Goal: Transaction & Acquisition: Obtain resource

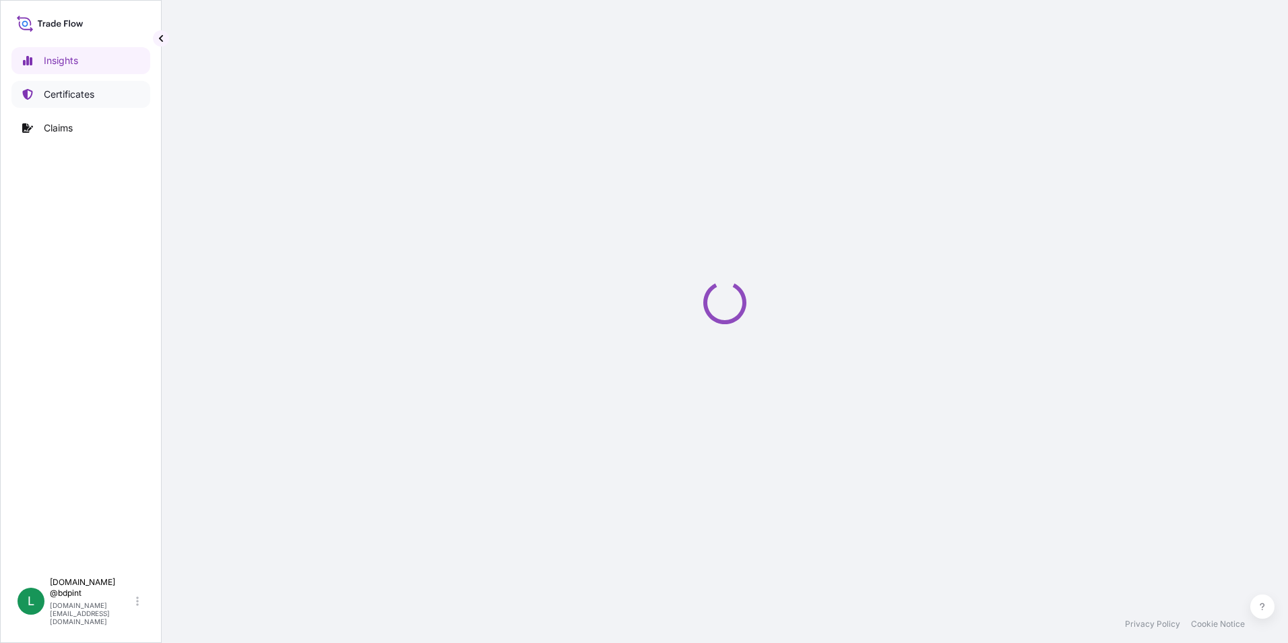
click at [70, 90] on p "Certificates" at bounding box center [69, 94] width 51 height 13
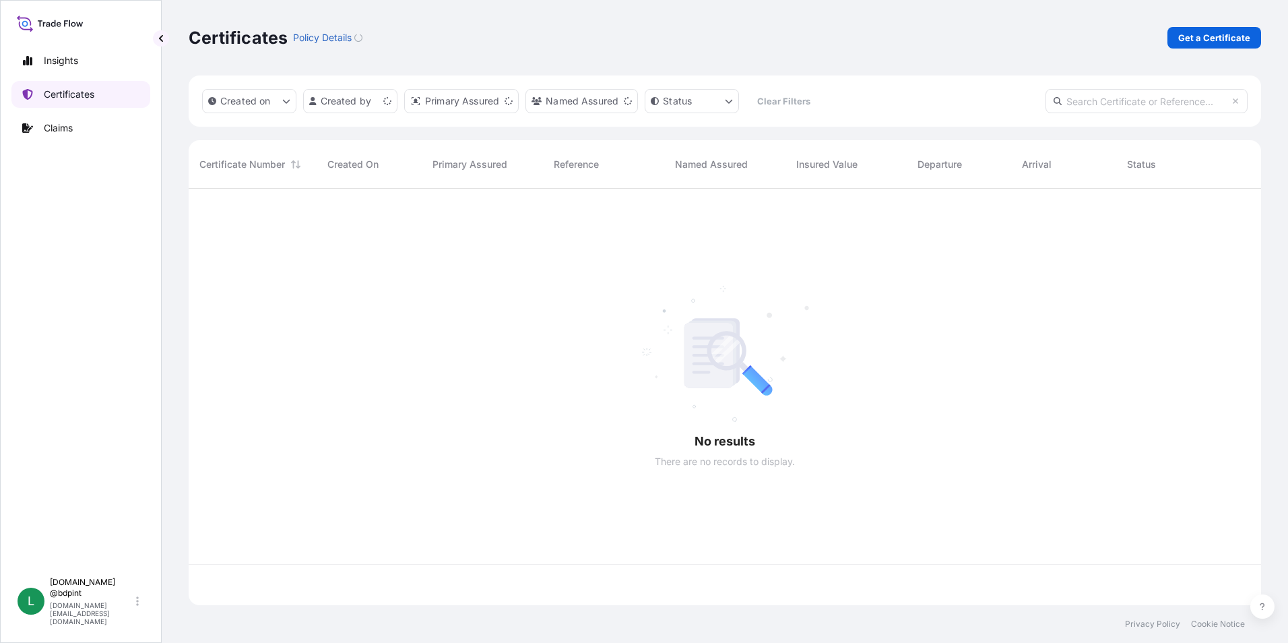
scroll to position [414, 1062]
click at [1213, 34] on p "Get a Certificate" at bounding box center [1214, 37] width 72 height 13
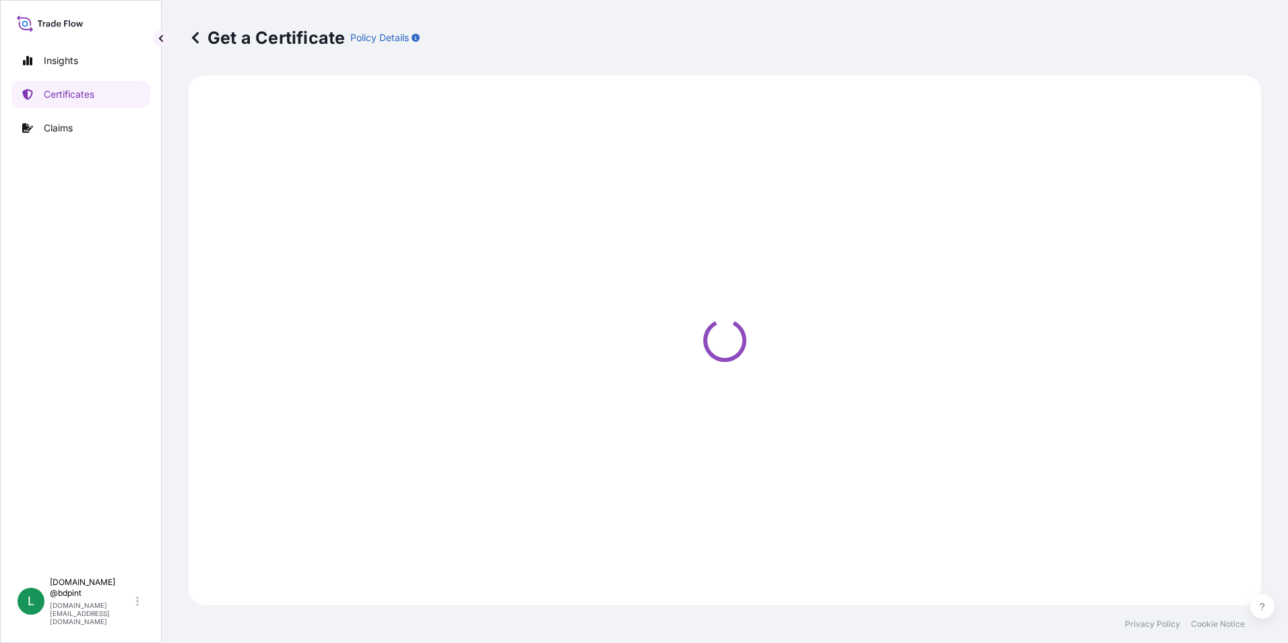
select select "Barge"
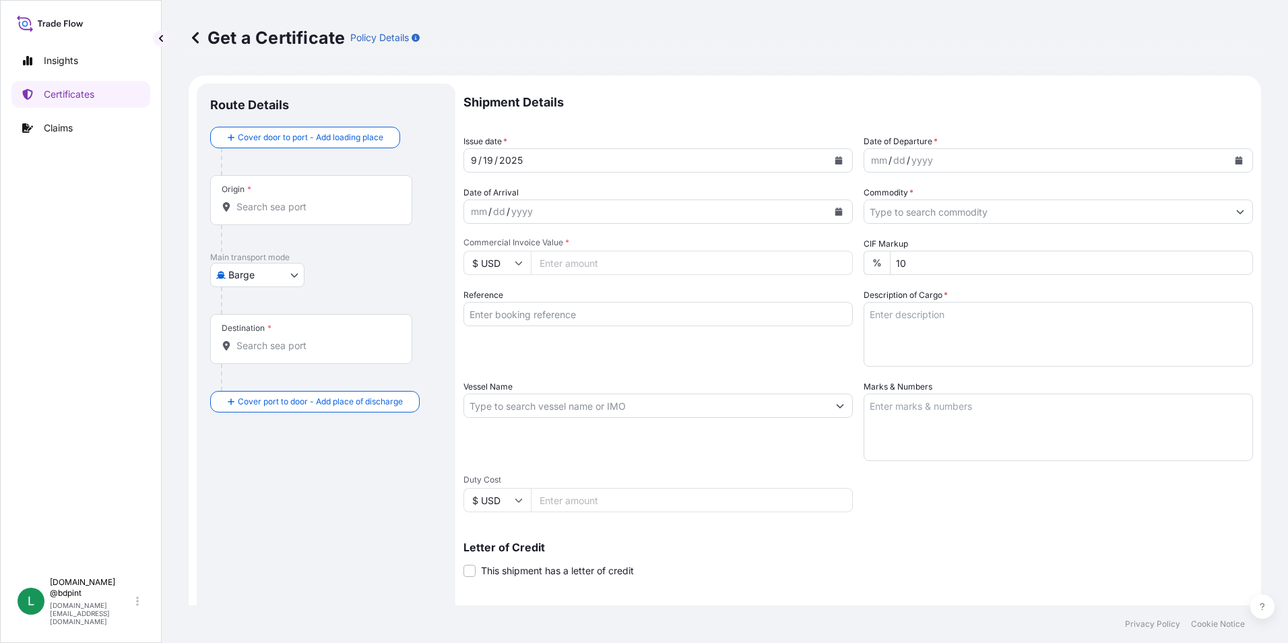
click at [1233, 160] on button "Calendar" at bounding box center [1239, 161] width 22 height 22
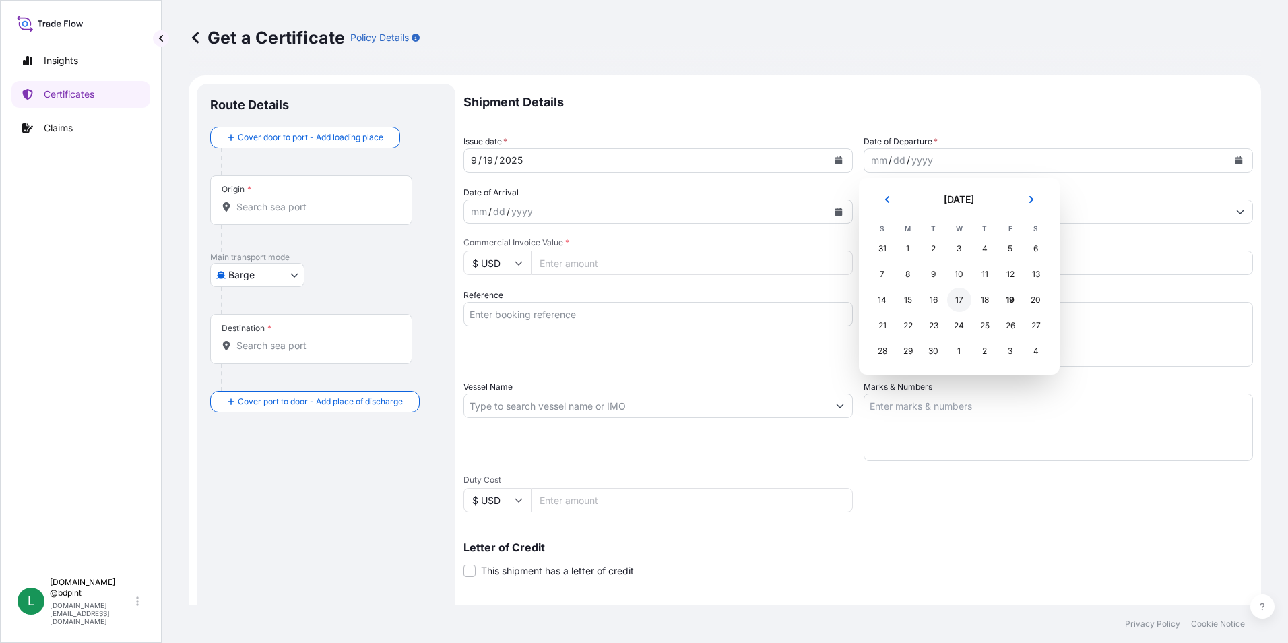
click at [962, 298] on div "17" at bounding box center [959, 300] width 24 height 24
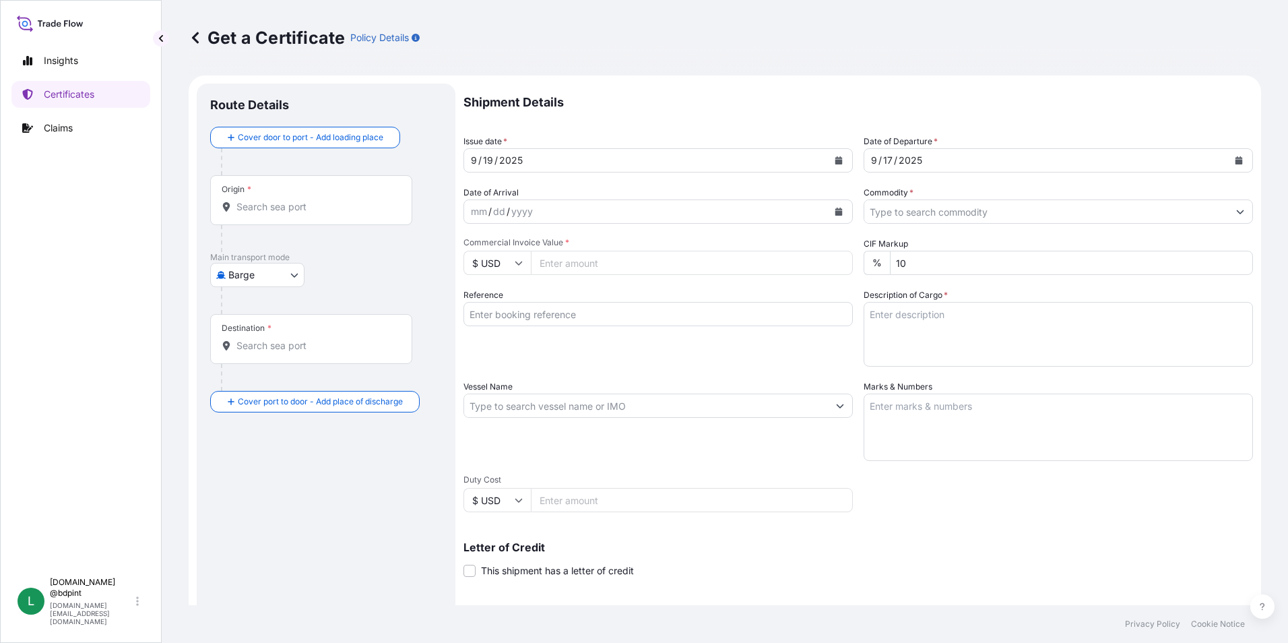
click at [835, 209] on icon "Calendar" at bounding box center [838, 211] width 7 height 8
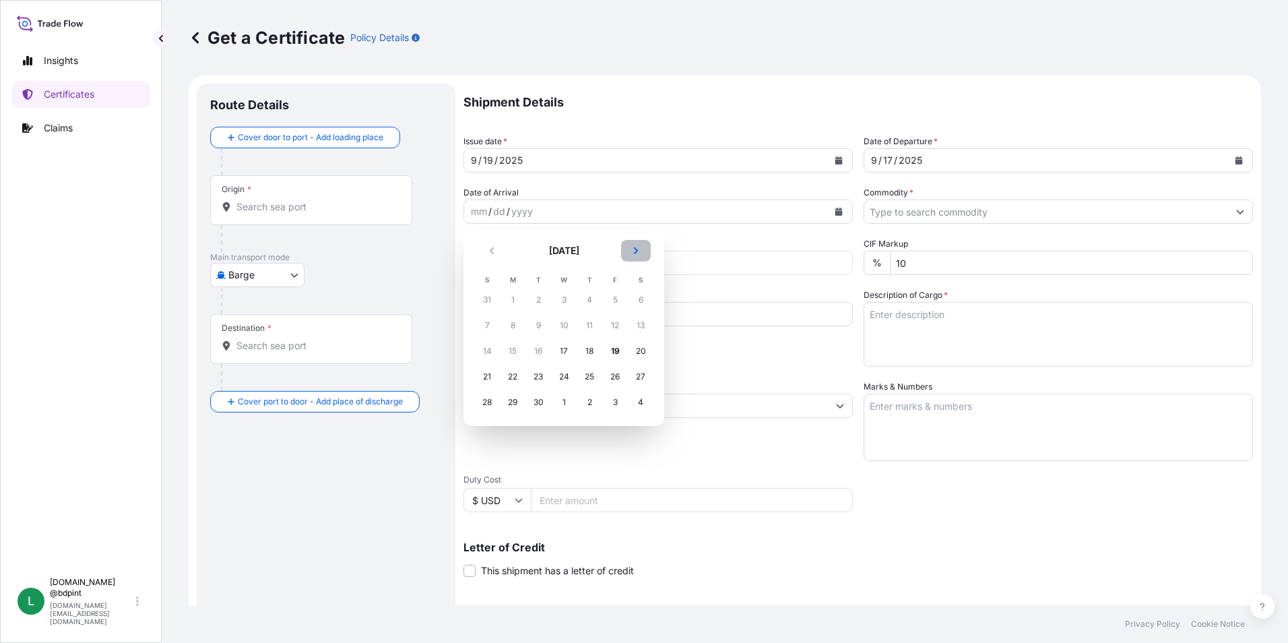
click at [641, 253] on button "Next" at bounding box center [636, 251] width 30 height 22
click at [535, 370] on div "21" at bounding box center [538, 376] width 24 height 24
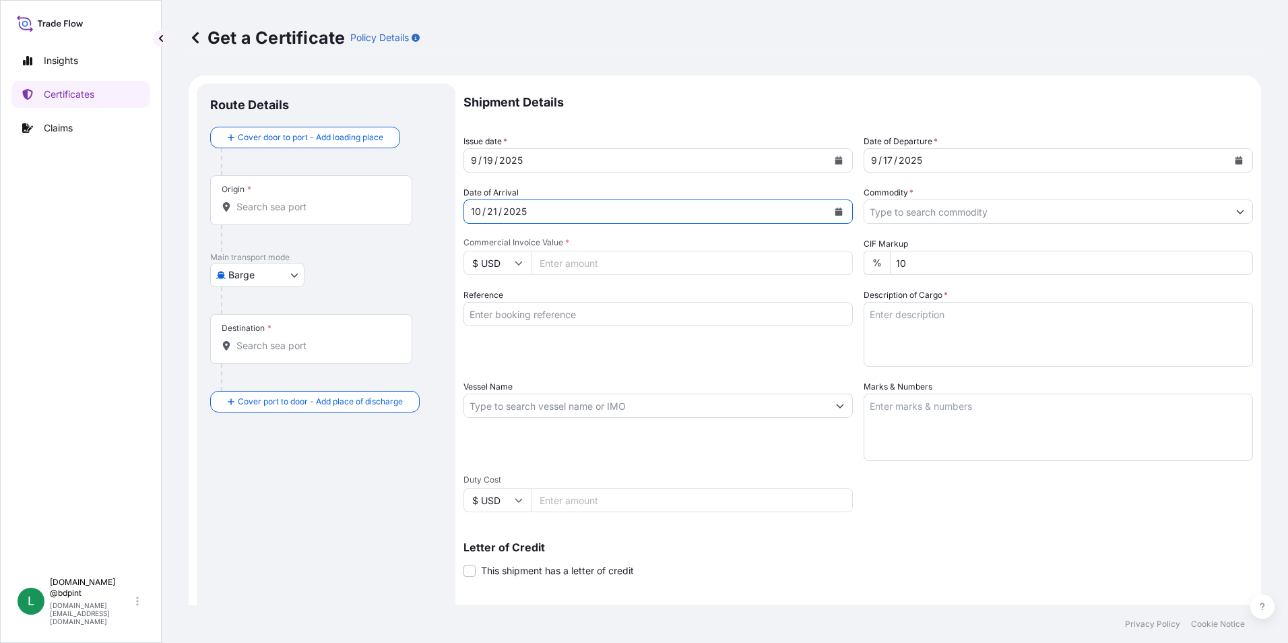
click at [1239, 216] on button "Show suggestions" at bounding box center [1240, 211] width 24 height 24
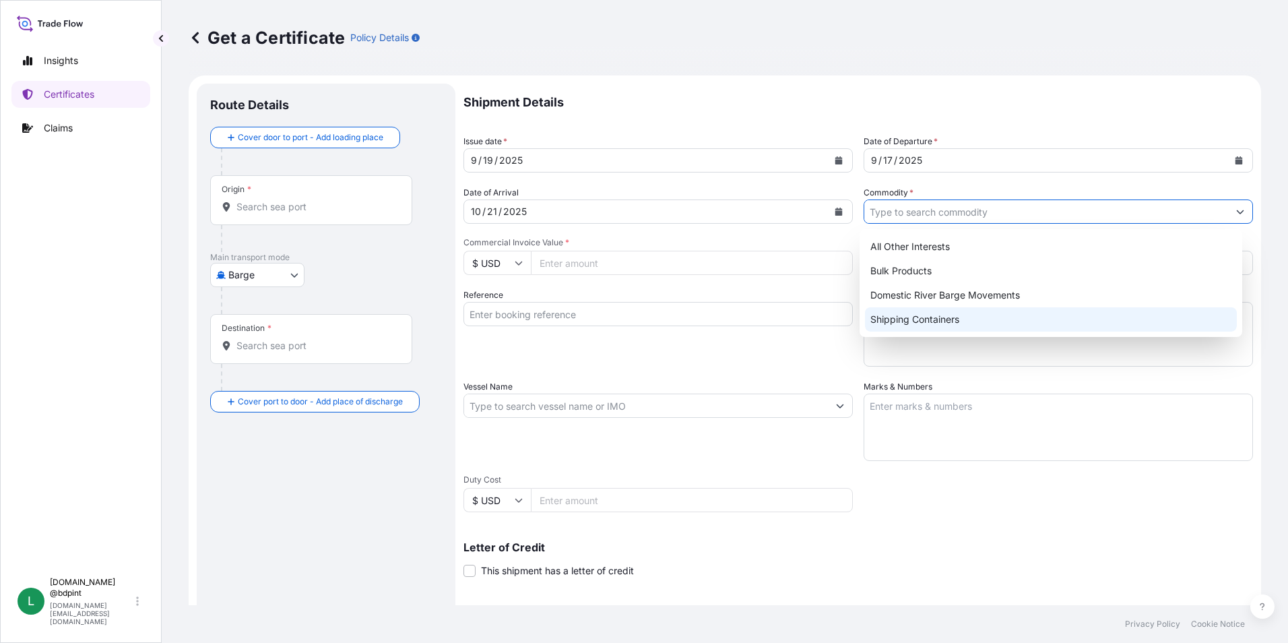
click at [919, 313] on div "Shipping Containers" at bounding box center [1051, 319] width 372 height 24
type input "Shipping Containers"
click at [554, 268] on input "Commercial Invoice Value *" at bounding box center [692, 263] width 322 height 24
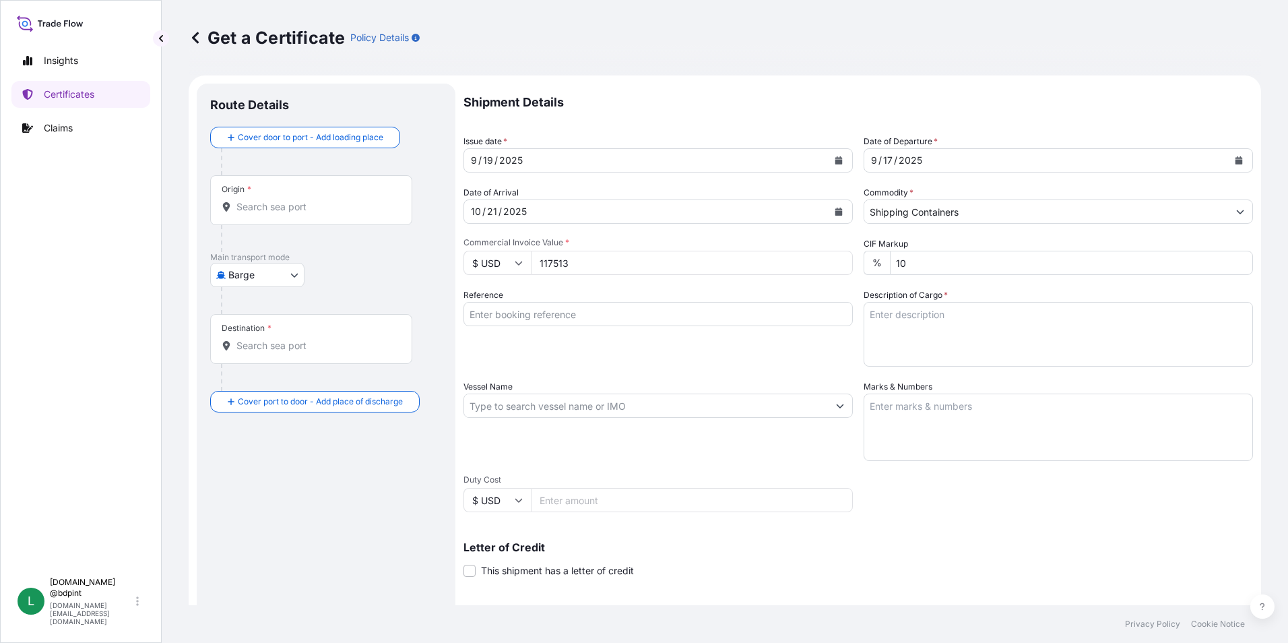
type input "117513"
click at [686, 371] on div "Shipment Details Issue date * 9 / 19 / 2025 Date of Departure * 9 / 17 / 2025 D…" at bounding box center [857, 405] width 789 height 642
click at [571, 302] on input "Reference" at bounding box center [657, 314] width 389 height 24
paste input "80000109705"
click at [672, 313] on input "80000109705" at bounding box center [657, 314] width 389 height 24
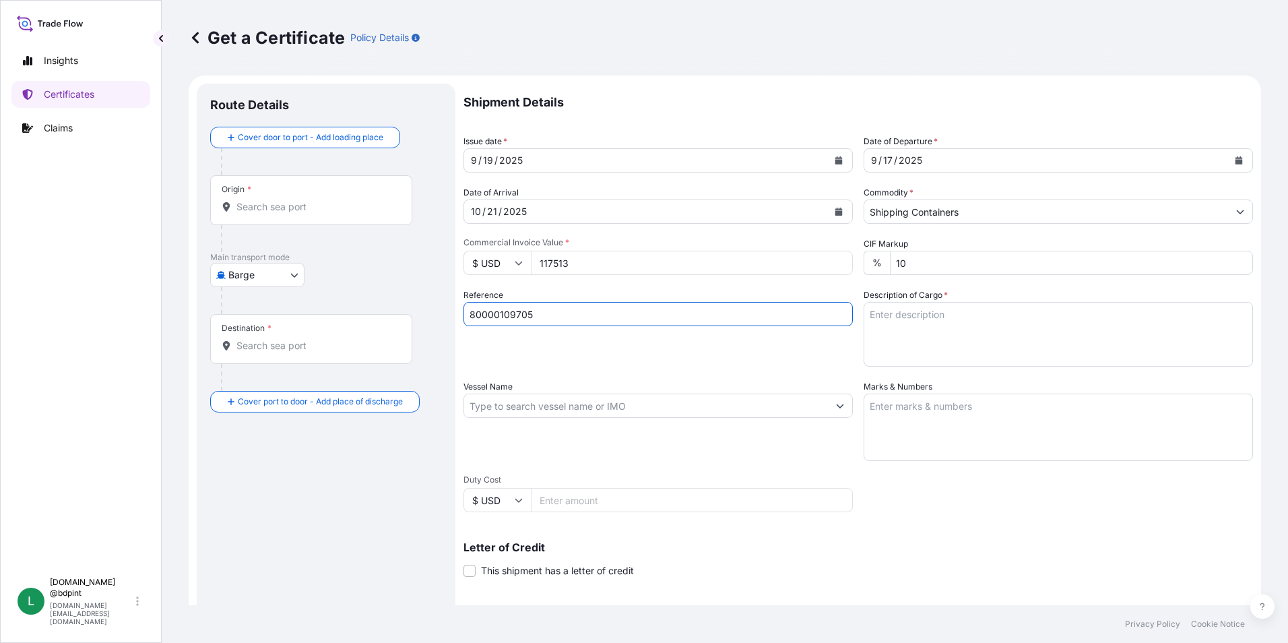
paste input "LUB/42/25"
type input "80000109705 LUB/42/25"
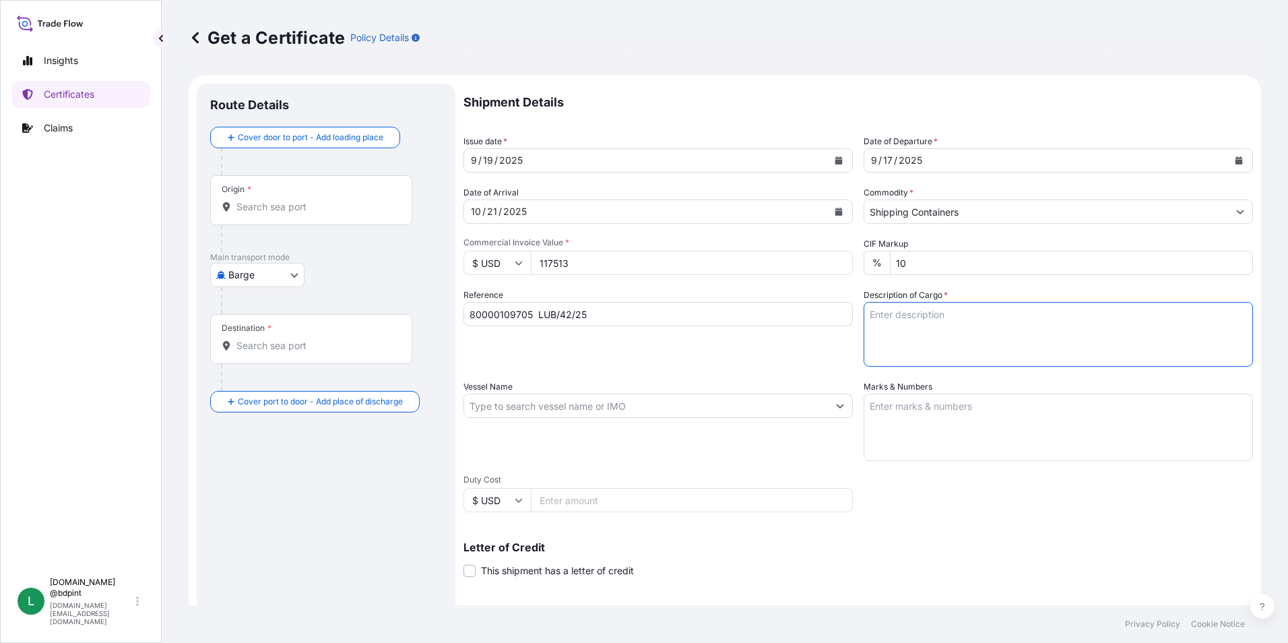
click at [1011, 345] on textarea "Description of Cargo *" at bounding box center [1058, 334] width 389 height 65
paste textarea "STOCK 10446 A6000A\"
click at [897, 362] on textarea "STOCK 10446 A6000A\" at bounding box center [1058, 334] width 389 height 65
paste textarea "LUBRICATING OIL ADDITIVES"
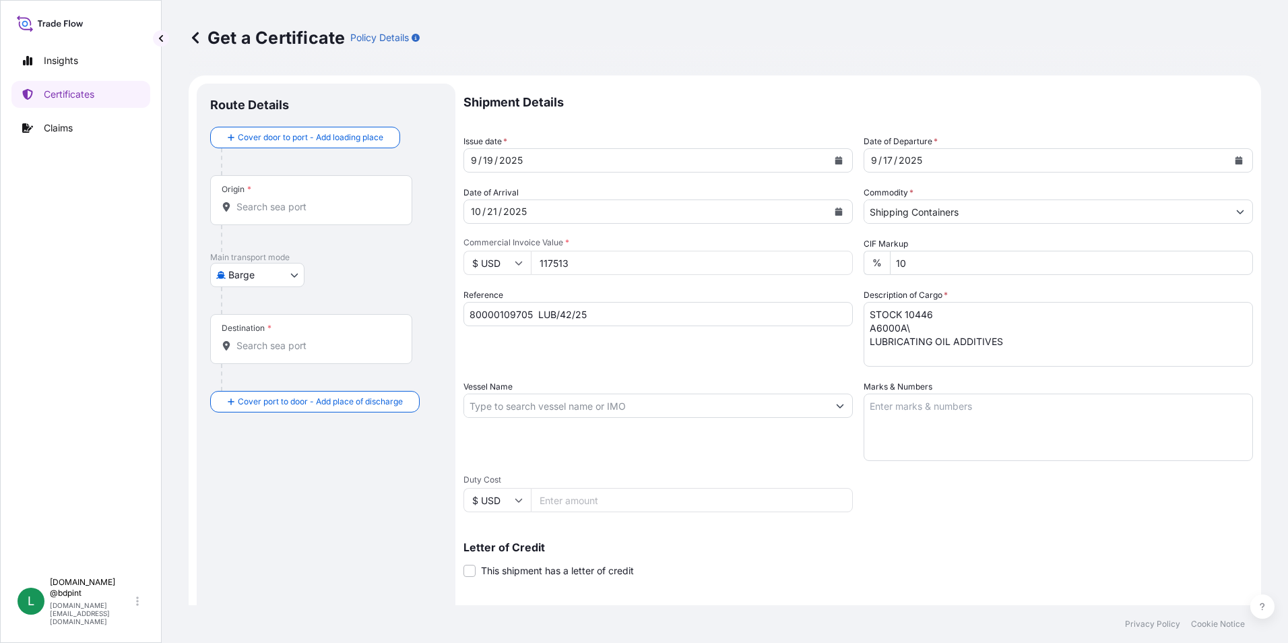
click at [1008, 352] on textarea "STOCK 10446 A6000A\ LUBRICATING OIL ADDITIVES" at bounding box center [1058, 334] width 389 height 65
click at [932, 353] on textarea "STOCK 10446 A6000A\ LUBRICATING OIL ADDITIVES" at bounding box center [1058, 334] width 389 height 65
type textarea "STOCK 10446 A6000A\ LUBRICATING OIL ADDITIVES 1 tank"
click at [558, 403] on input "Vessel Name" at bounding box center [646, 405] width 364 height 24
paste input "SEASPAN EMPIRE"
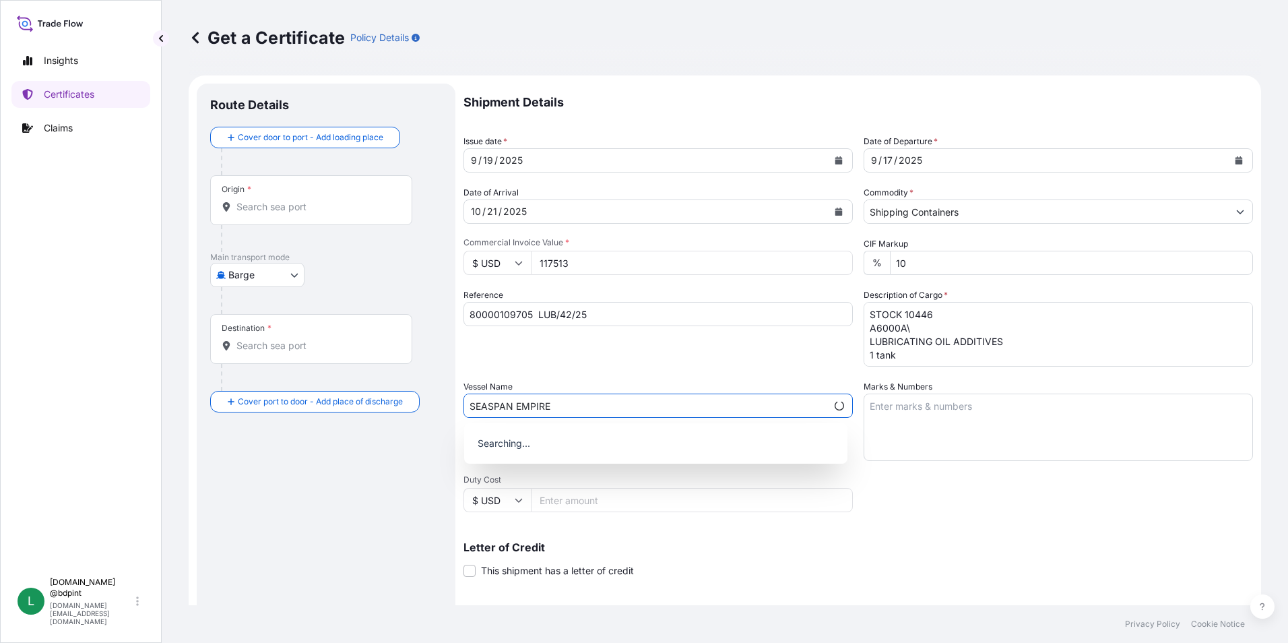
type input "SEASPAN EMPIRE"
click at [647, 359] on div "Reference 80000109705 LUB/42/25" at bounding box center [657, 327] width 389 height 78
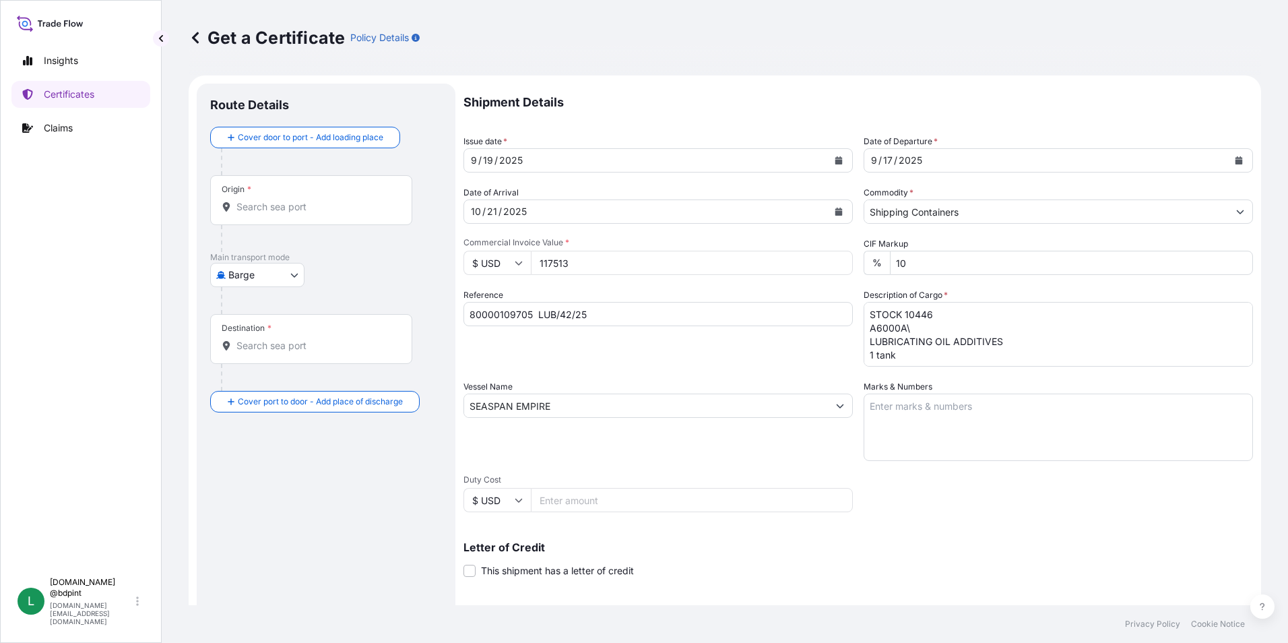
click at [1109, 386] on div "Marks & Numbers" at bounding box center [1058, 420] width 389 height 81
click at [1037, 427] on textarea "Marks & Numbers" at bounding box center [1058, 426] width 389 height 67
paste textarea "PRODUCT COPEC PORT OF DISCHARGE CONSIGNEE ORDER NUMBER DRUM NOS 1/UP GROSS KILO…"
type textarea "PRODUCT COPEC PORT OF DISCHARGE CONSIGNEE ORDER NUMBER DRUM NOS 1/UP GROSS KILO…"
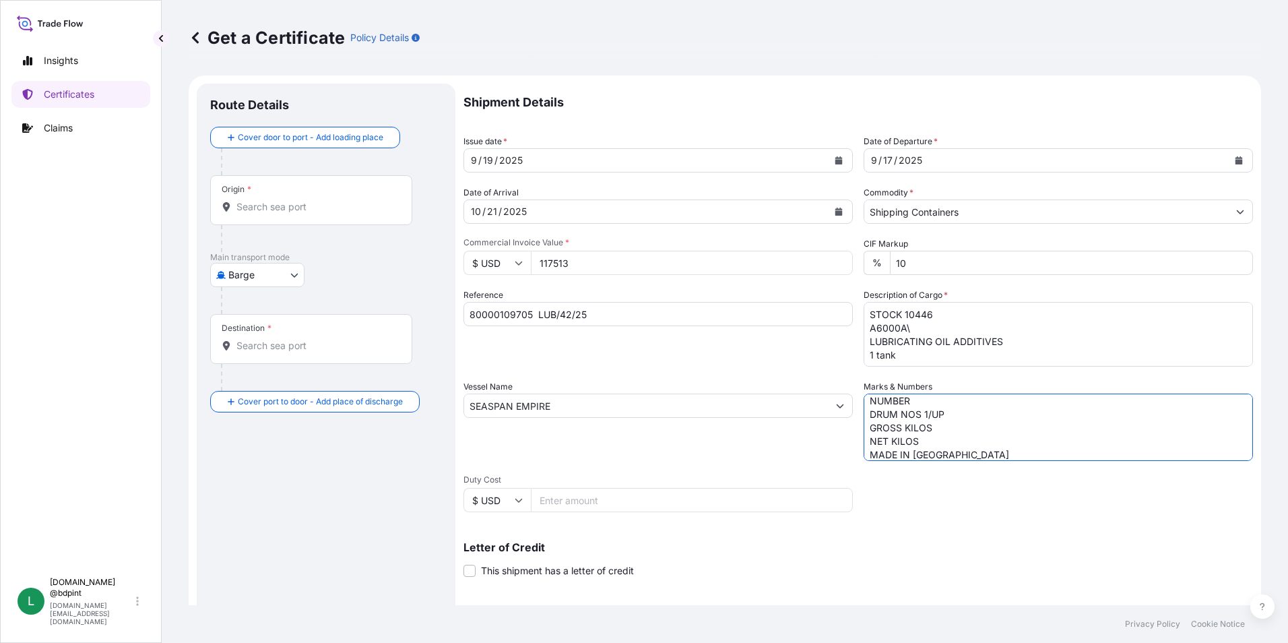
click at [661, 482] on span "Duty Cost" at bounding box center [657, 479] width 389 height 11
click at [661, 488] on input "Duty Cost" at bounding box center [692, 500] width 322 height 24
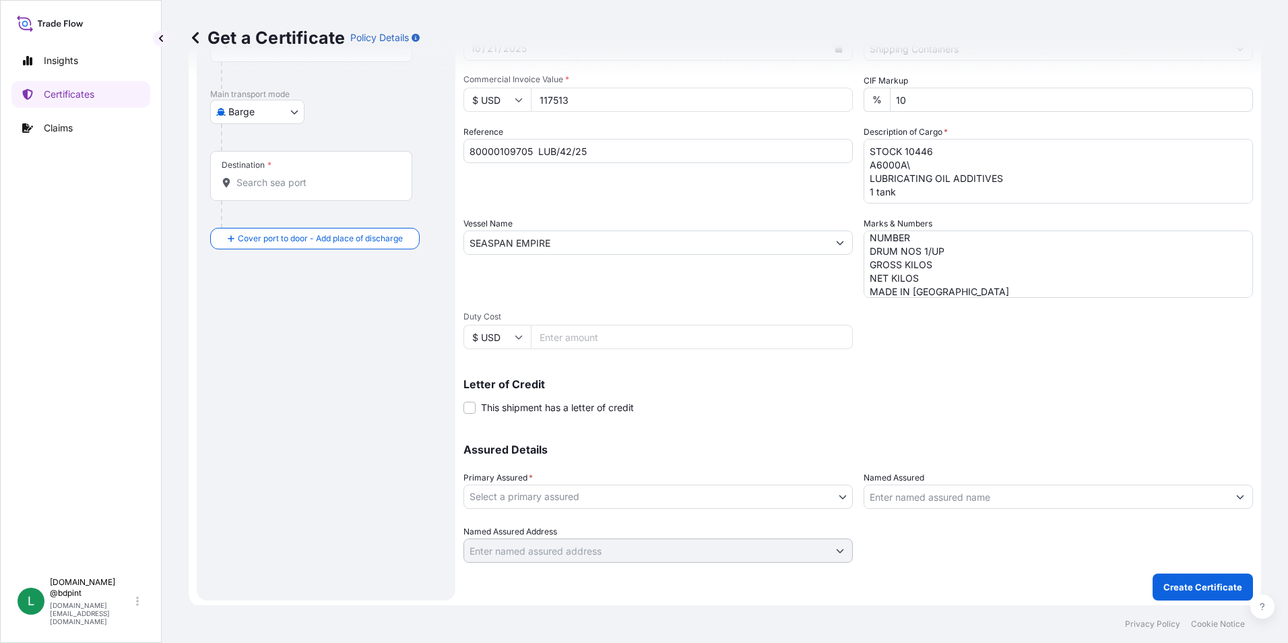
scroll to position [166, 0]
click at [659, 499] on body "0 options available. Insights Certificates Claims L lubrizol.docs @bdpint lubri…" at bounding box center [644, 321] width 1288 height 643
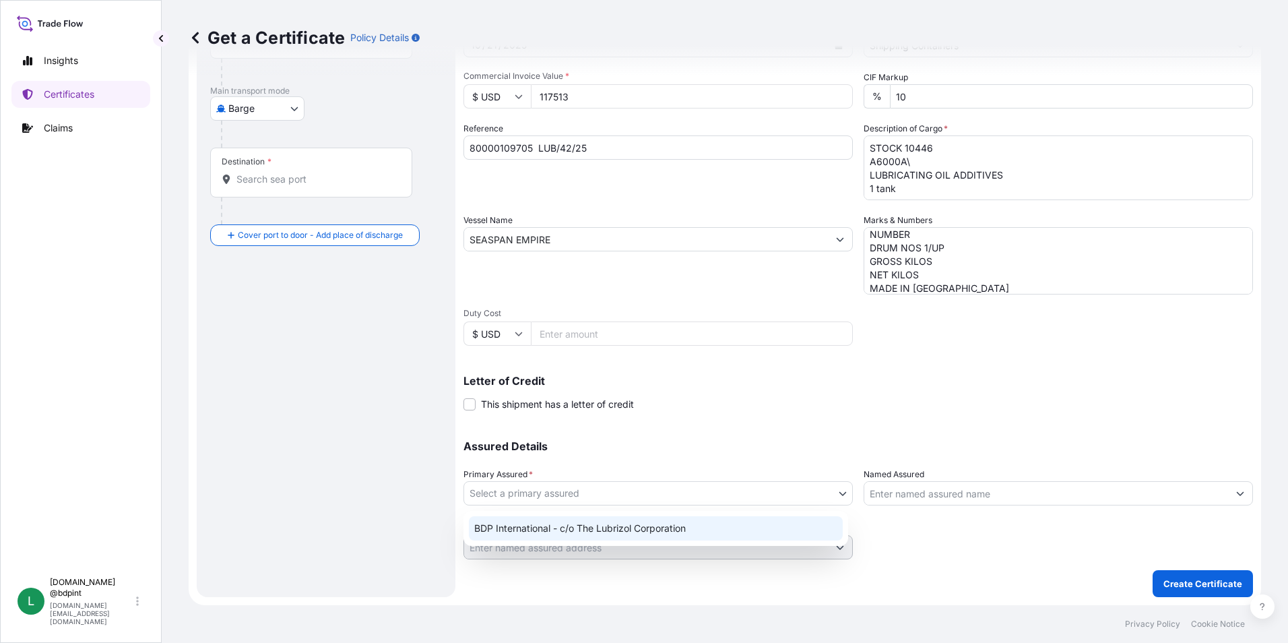
click at [639, 522] on div "BDP International - c/o The Lubrizol Corporation" at bounding box center [656, 528] width 374 height 24
select select "31972"
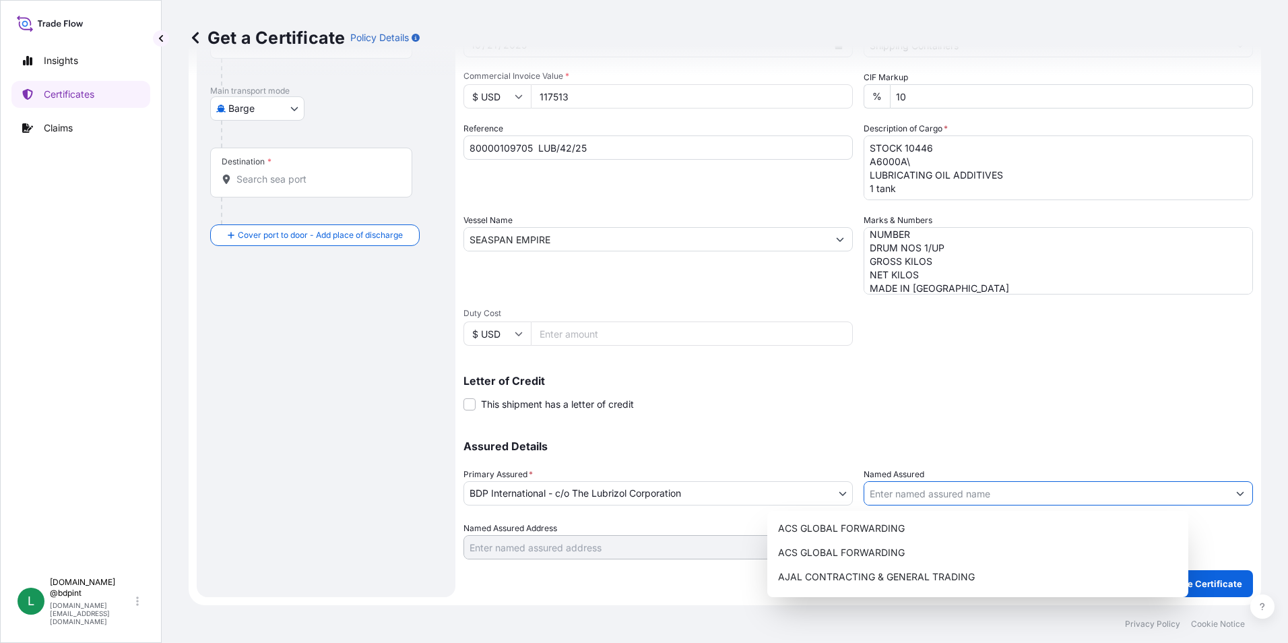
click at [999, 496] on input "Named Assured" at bounding box center [1046, 493] width 364 height 24
paste input "COPEC SA"
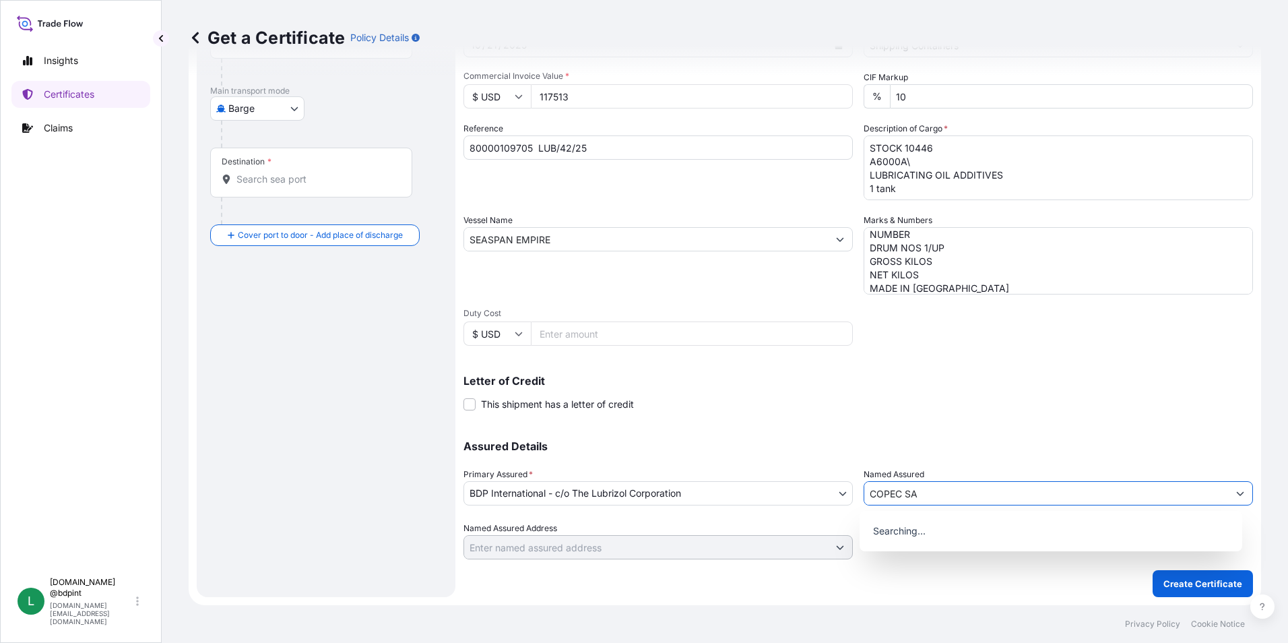
type input "COPEC SA"
click at [984, 385] on p "Letter of Credit" at bounding box center [857, 380] width 789 height 11
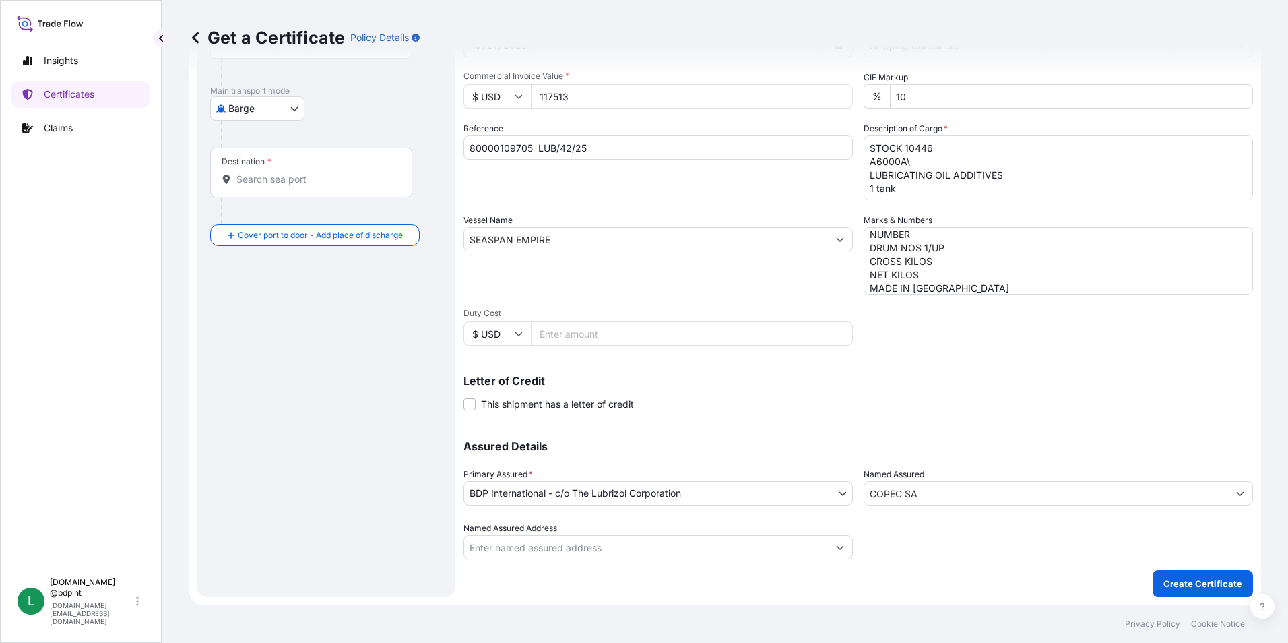
scroll to position [0, 0]
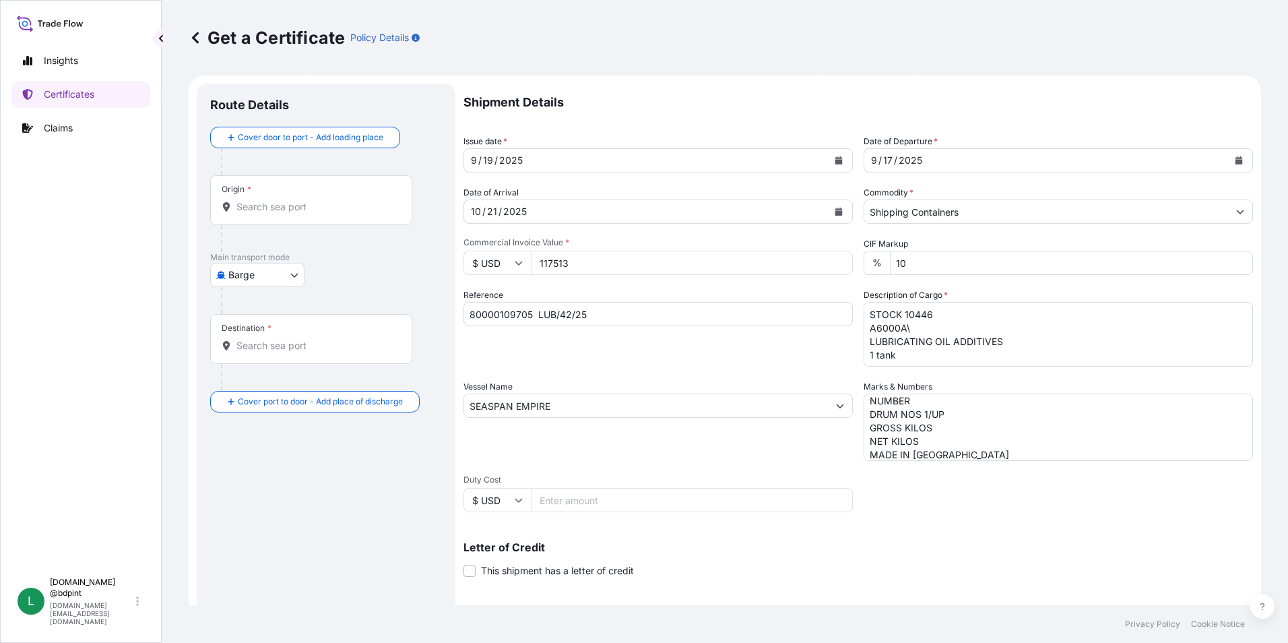
click at [215, 279] on body "15 options available. 0 options available. Insights Certificates Claims L lubri…" at bounding box center [644, 321] width 1288 height 643
click at [273, 426] on span "Ocean Vessel" at bounding box center [266, 430] width 60 height 13
select select "Ocean Vessel"
click at [280, 218] on input "Origin *" at bounding box center [315, 211] width 159 height 13
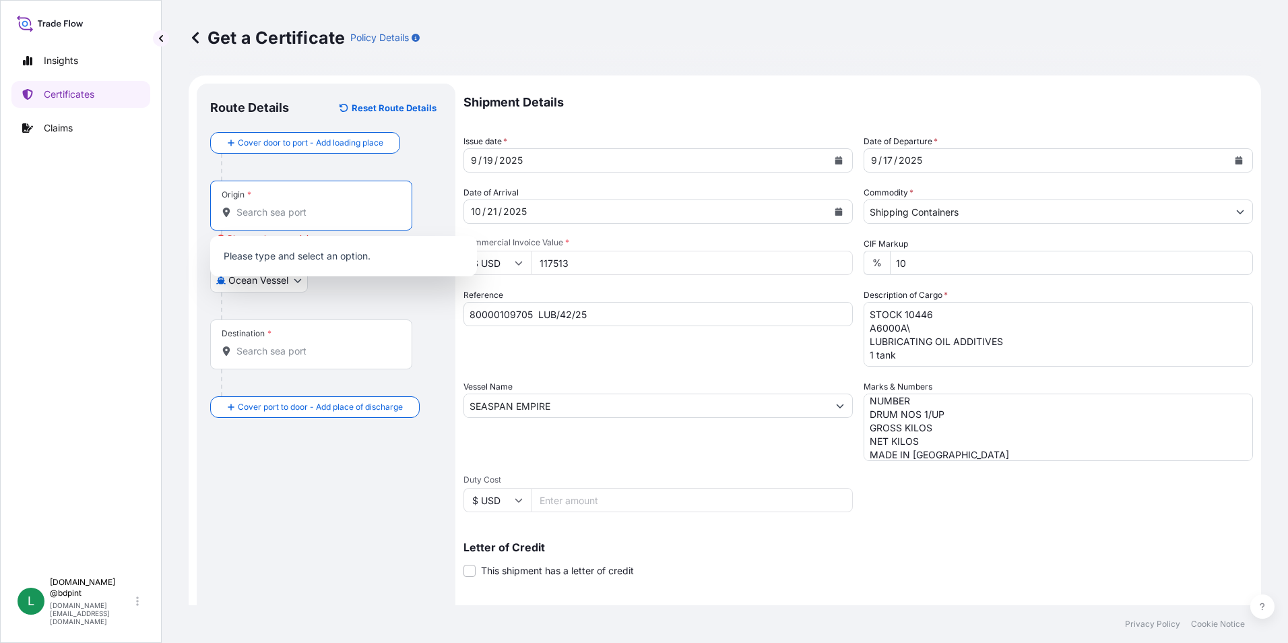
click at [290, 212] on input "Origin * Please select an origin" at bounding box center [315, 211] width 159 height 13
paste input "USHOU"
click at [328, 262] on span "USHOU / IAH - Houston, United States" at bounding box center [361, 260] width 210 height 27
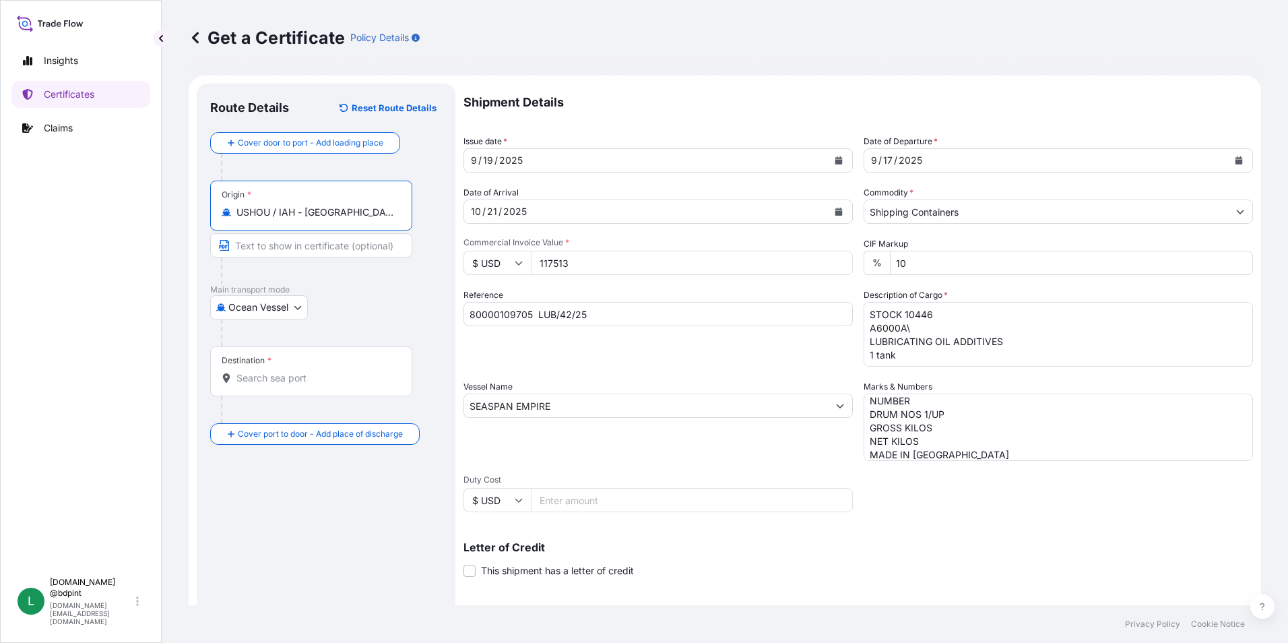
type input "USHOU / IAH - Houston, United States"
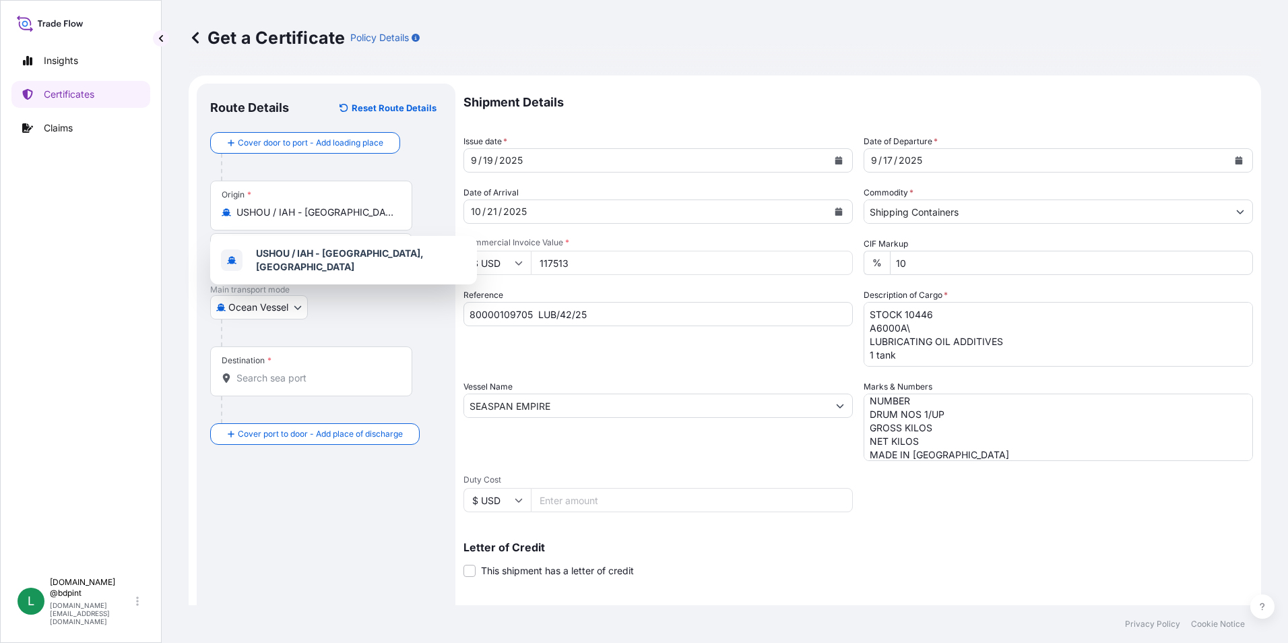
click at [288, 370] on div "Destination *" at bounding box center [311, 371] width 202 height 50
click at [288, 371] on input "Destination *" at bounding box center [315, 377] width 159 height 13
paste input "CLSAI"
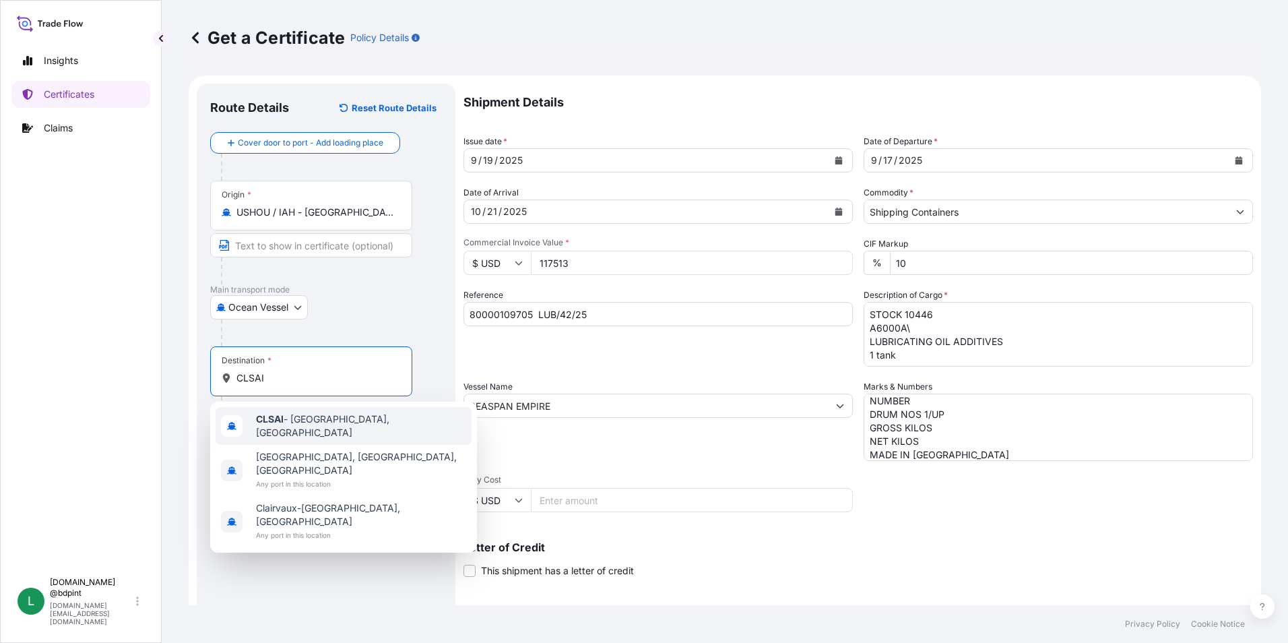
click at [296, 416] on span "CLSAI - San Antonio, Chile" at bounding box center [361, 425] width 210 height 27
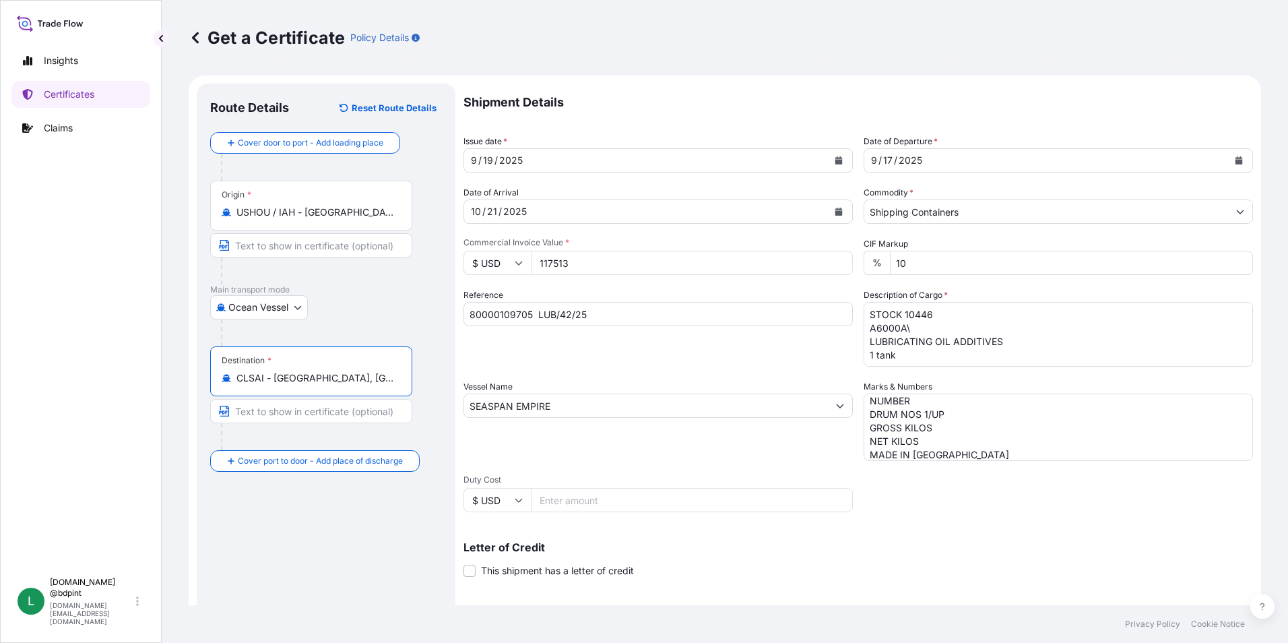
type input "CLSAI - San Antonio, Chile"
click at [344, 518] on div "Route Details Reset Route Details Cover door to port - Add loading place Place …" at bounding box center [326, 423] width 232 height 653
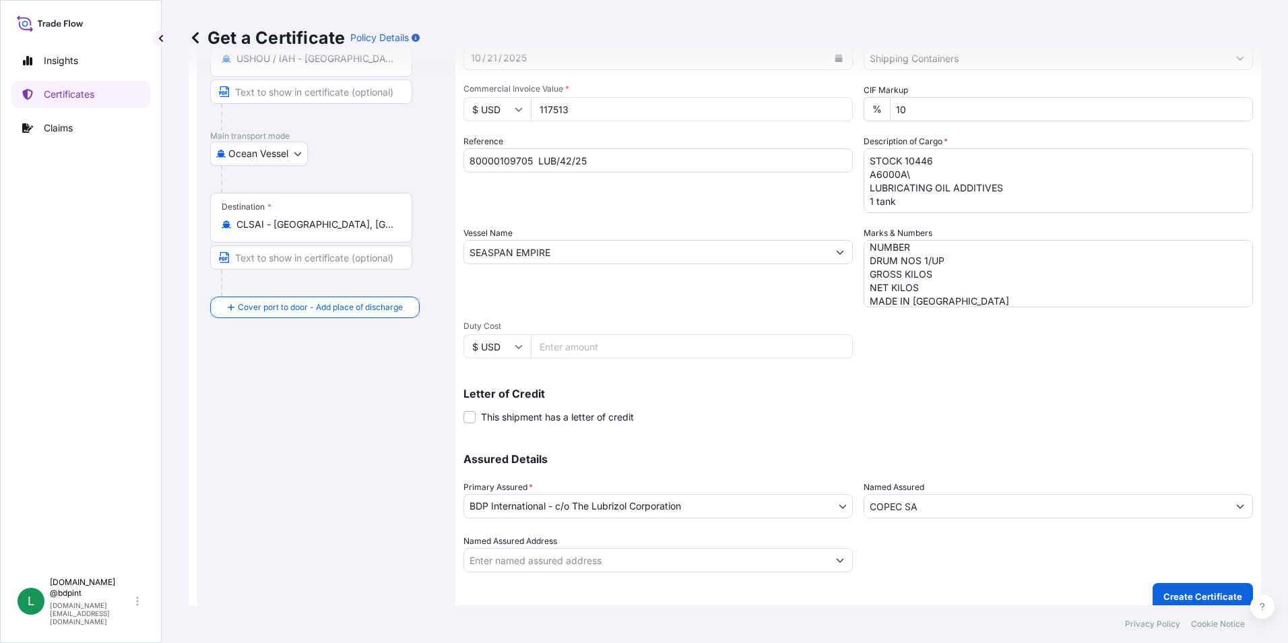
scroll to position [166, 0]
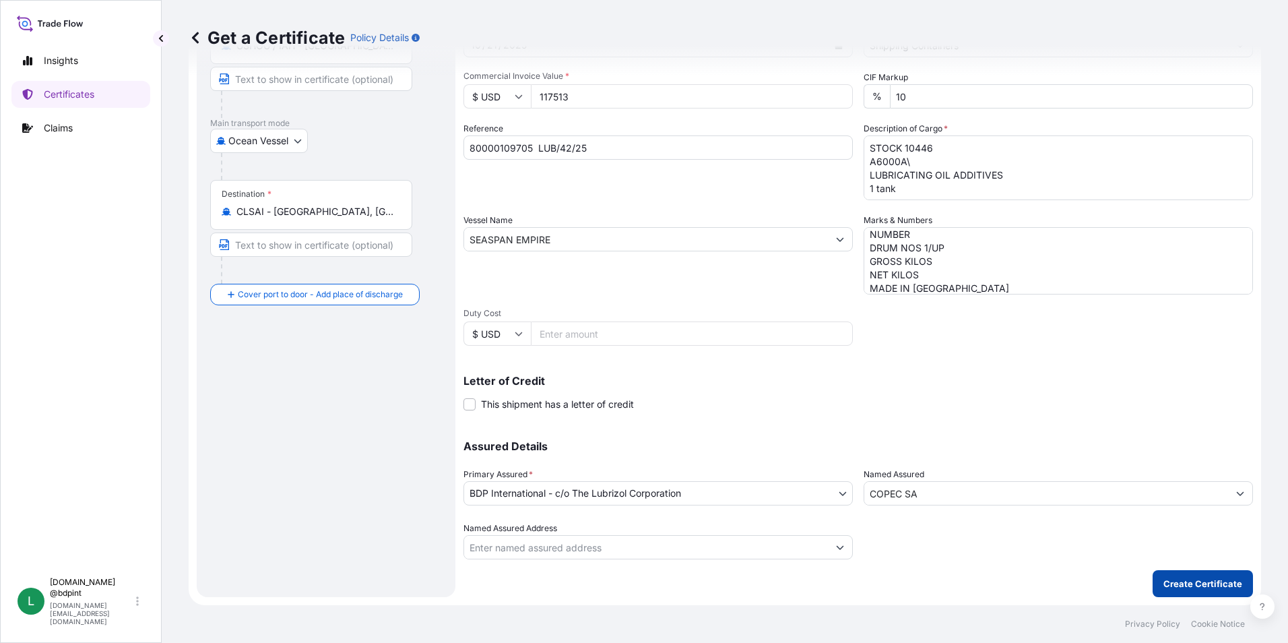
click at [1173, 581] on p "Create Certificate" at bounding box center [1202, 583] width 79 height 13
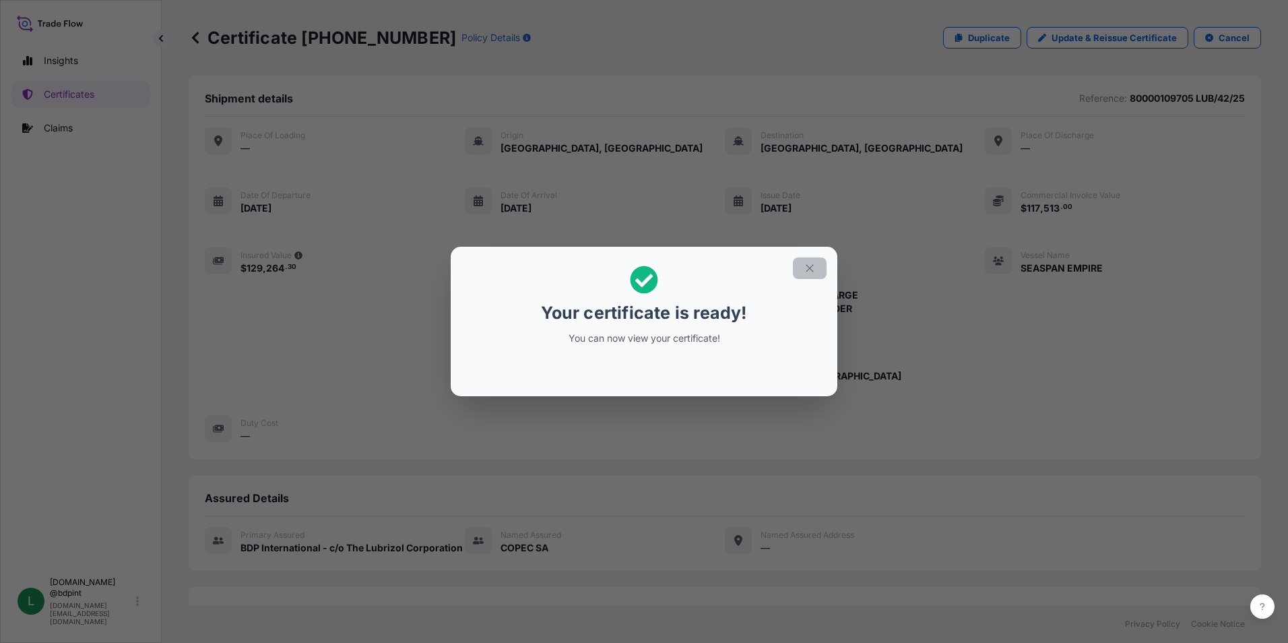
click at [810, 267] on icon "button" at bounding box center [810, 268] width 12 height 12
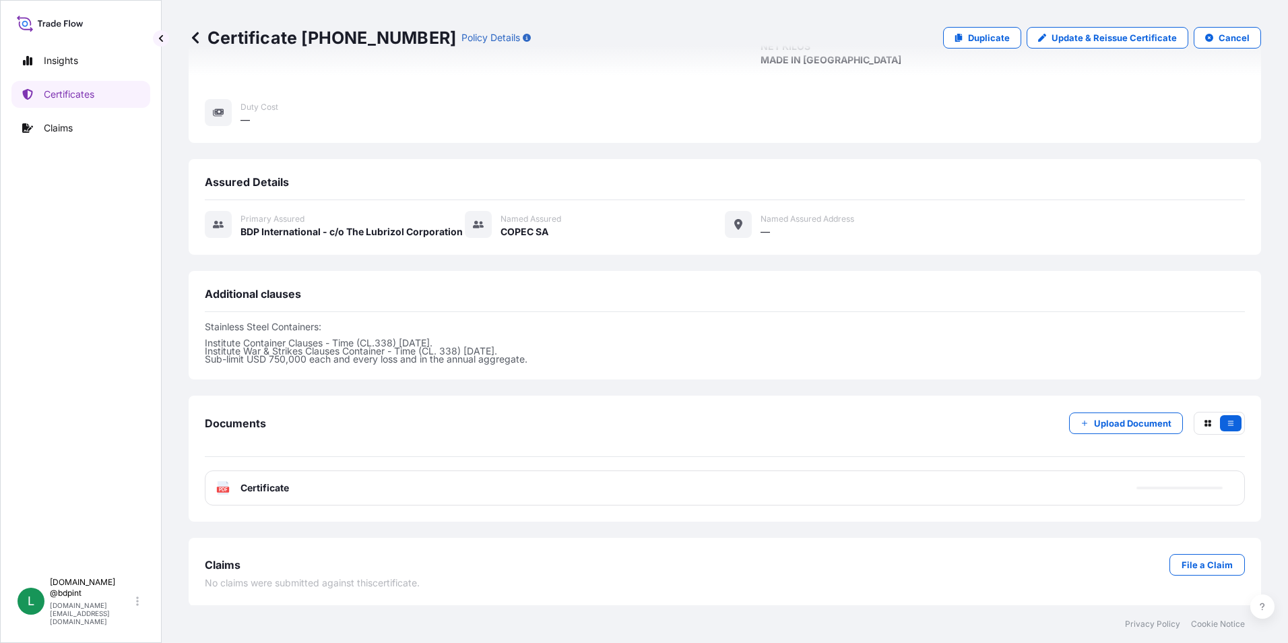
scroll to position [317, 0]
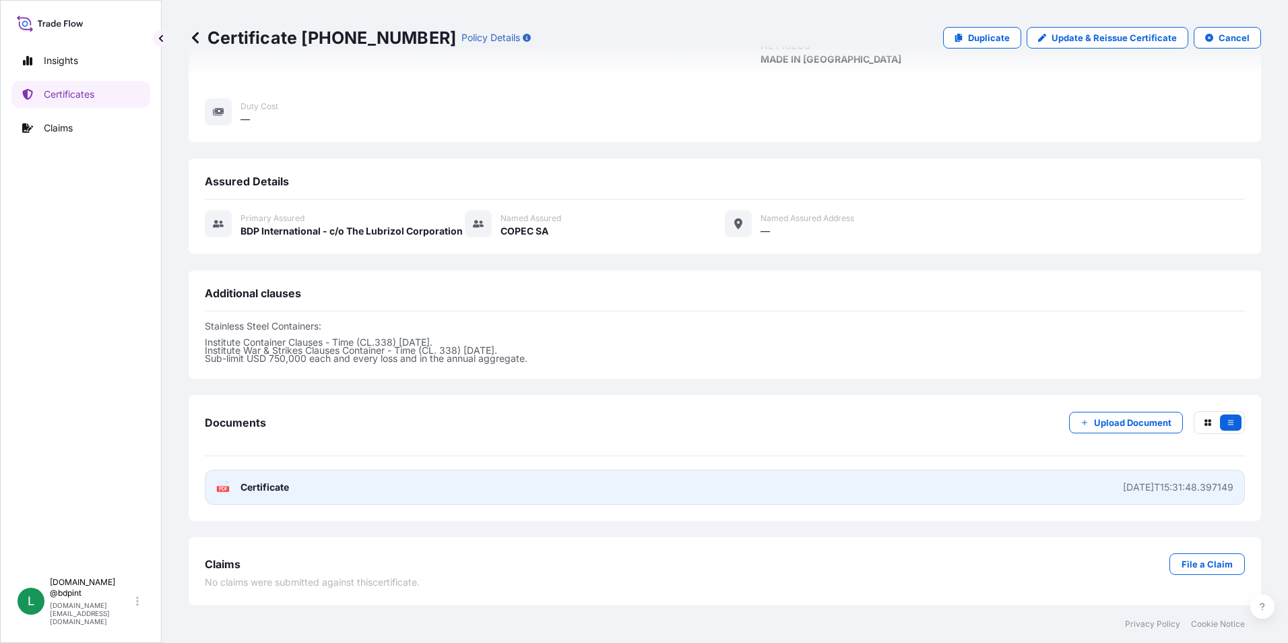
click at [594, 496] on link "PDF Certificate 2025-09-19T15:31:48.397149" at bounding box center [725, 486] width 1040 height 35
